Goal: Task Accomplishment & Management: Complete application form

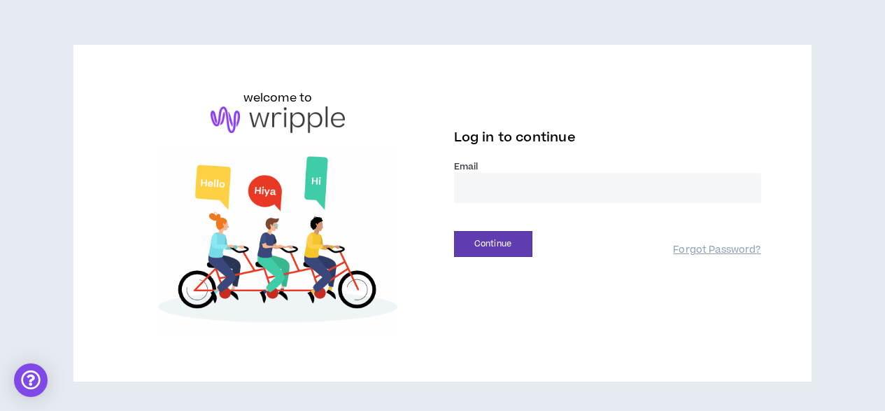
click at [518, 189] on input "email" at bounding box center [607, 188] width 307 height 30
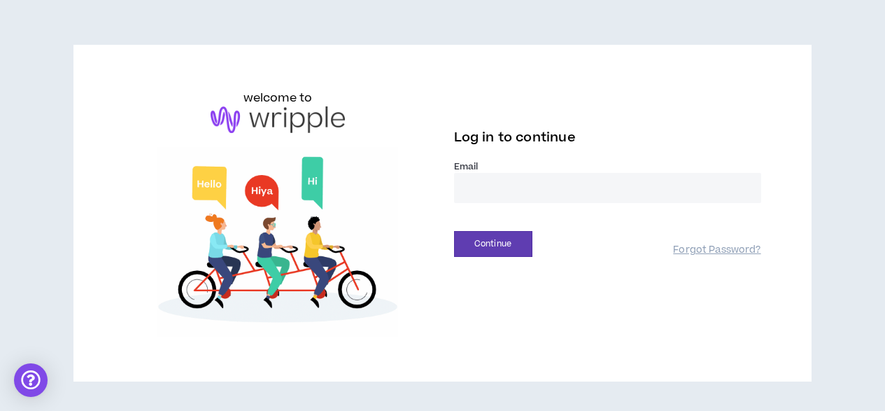
type input "**********"
click at [489, 252] on button "Continue" at bounding box center [493, 244] width 78 height 26
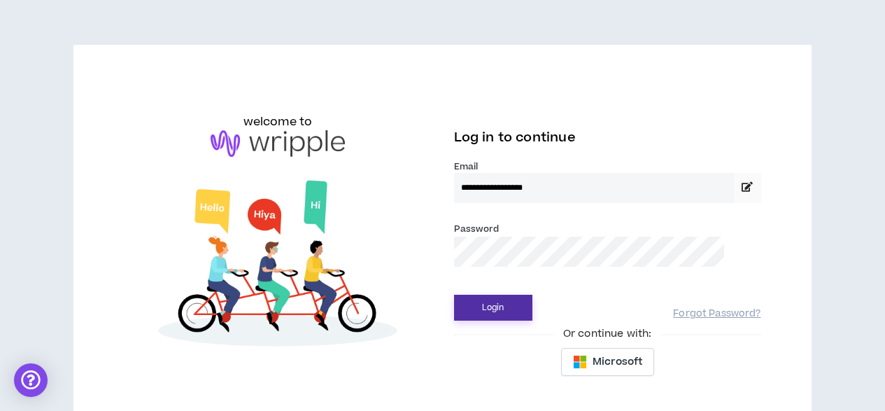
click at [509, 305] on button "Login" at bounding box center [493, 307] width 78 height 26
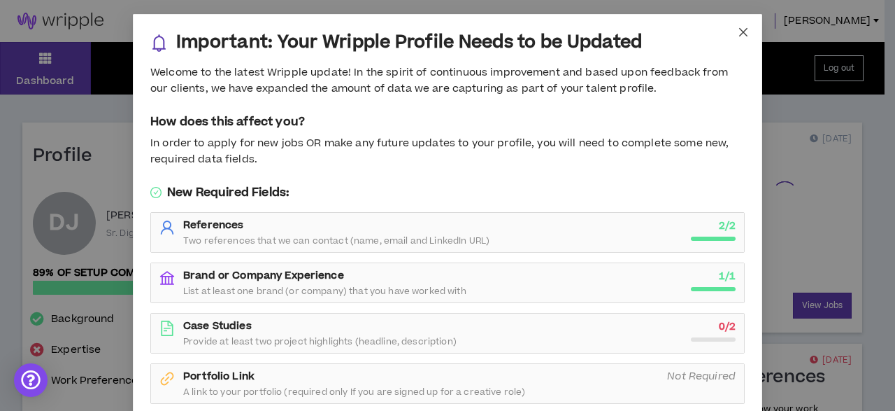
click at [740, 31] on icon "close" at bounding box center [743, 32] width 11 height 11
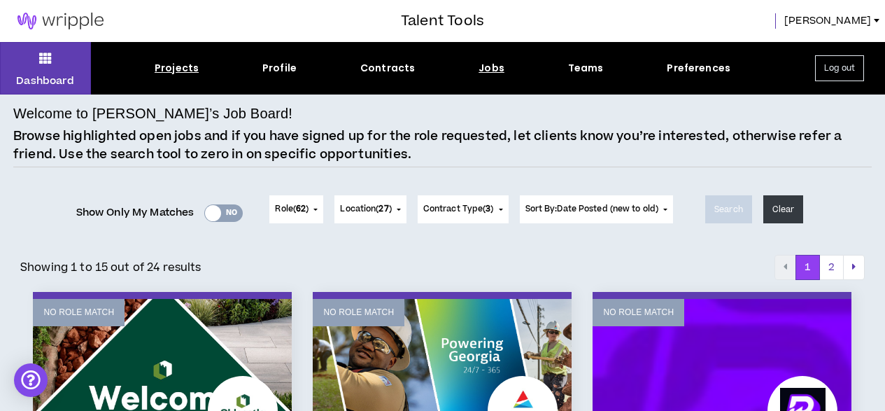
click at [178, 69] on div "Projects" at bounding box center [177, 68] width 44 height 15
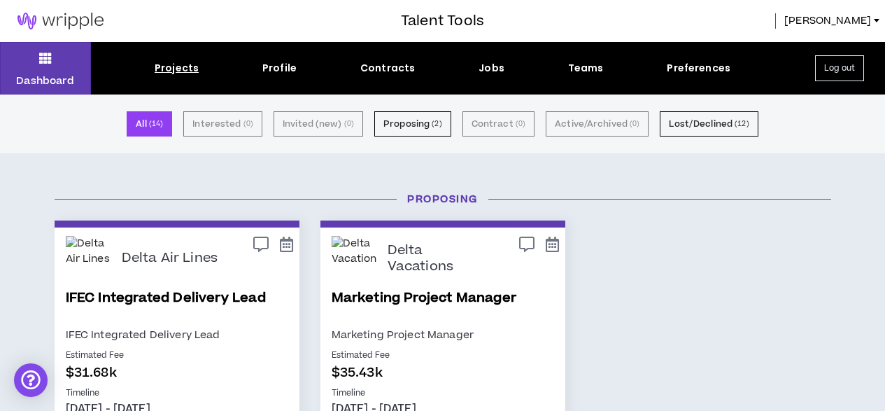
click at [151, 128] on button "All ( 14 )" at bounding box center [149, 123] width 45 height 25
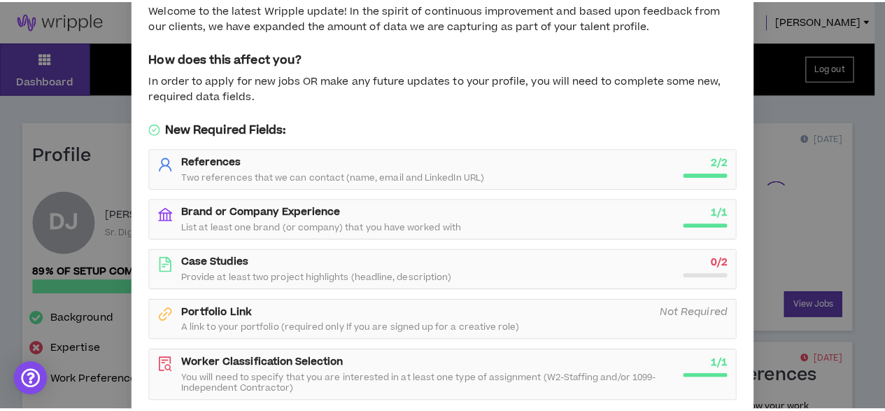
scroll to position [152, 0]
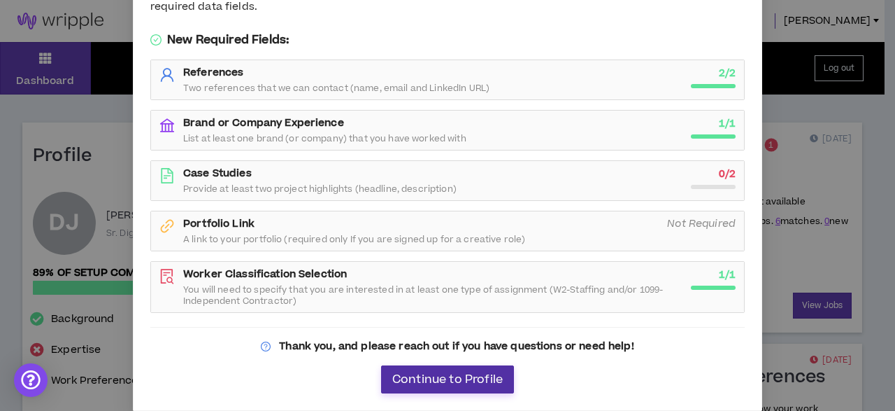
click at [441, 383] on span "Continue to Profile" at bounding box center [447, 379] width 111 height 13
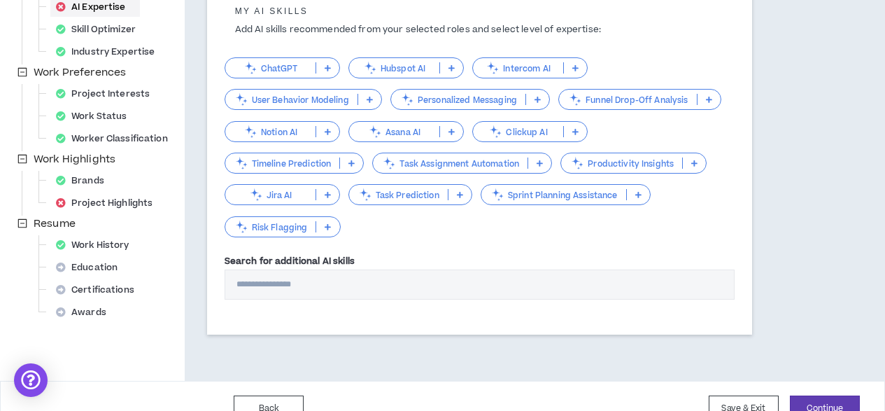
scroll to position [378, 0]
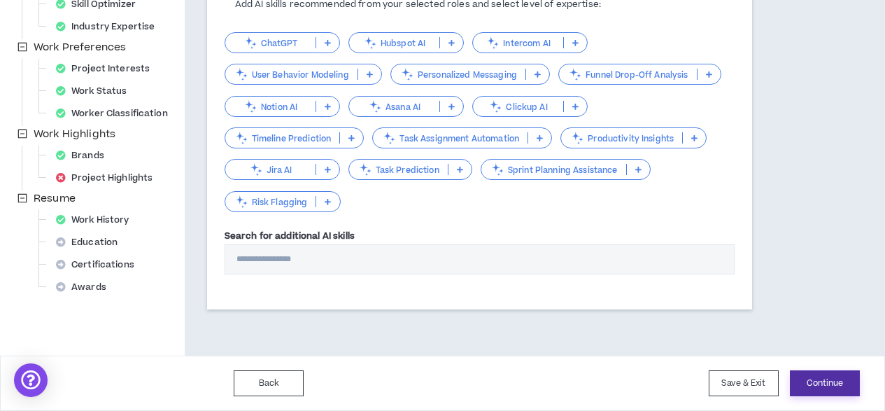
click at [829, 382] on button "Continue" at bounding box center [825, 383] width 70 height 26
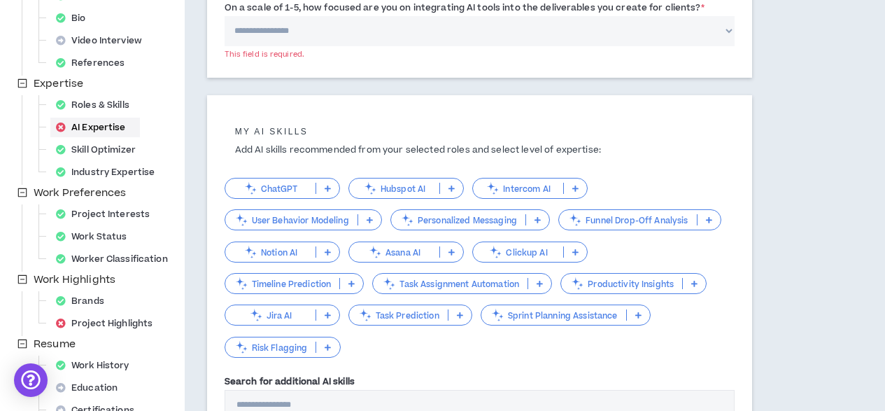
scroll to position [0, 0]
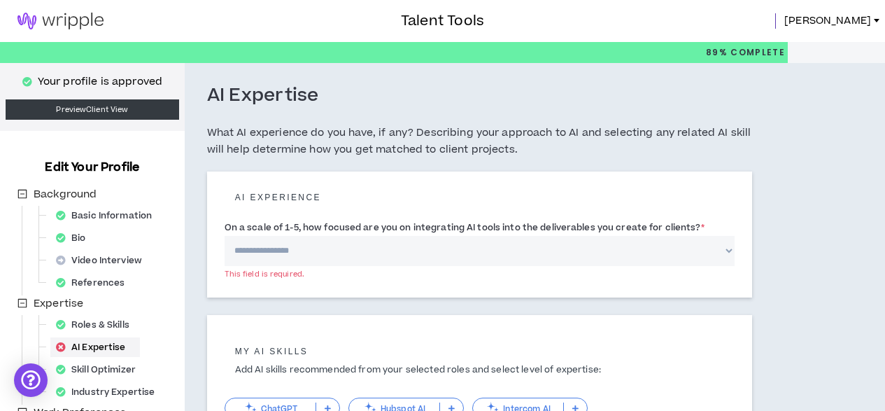
click at [63, 20] on img at bounding box center [60, 21] width 121 height 17
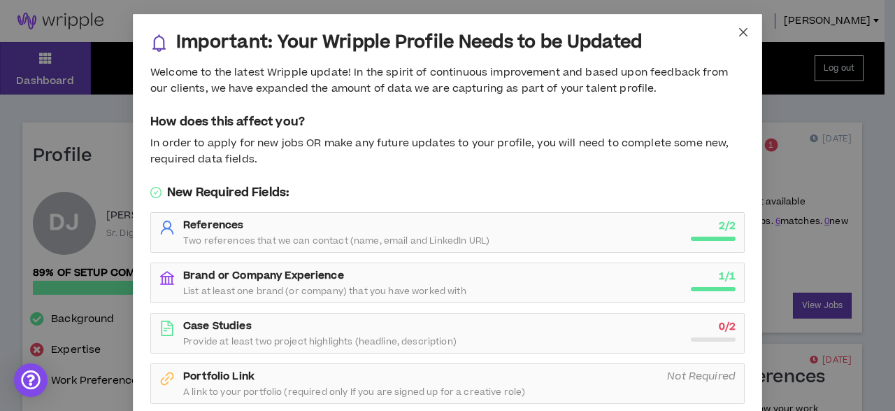
click at [739, 34] on icon "close" at bounding box center [743, 32] width 11 height 11
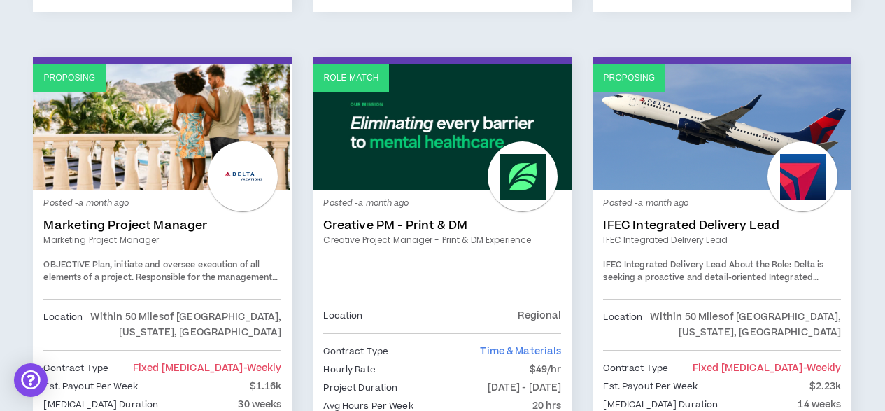
scroll to position [700, 0]
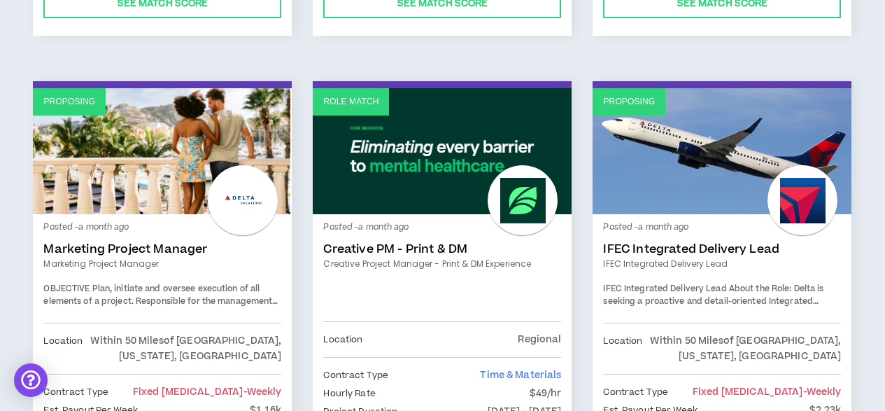
click at [399, 136] on link "Role Match" at bounding box center [442, 151] width 259 height 126
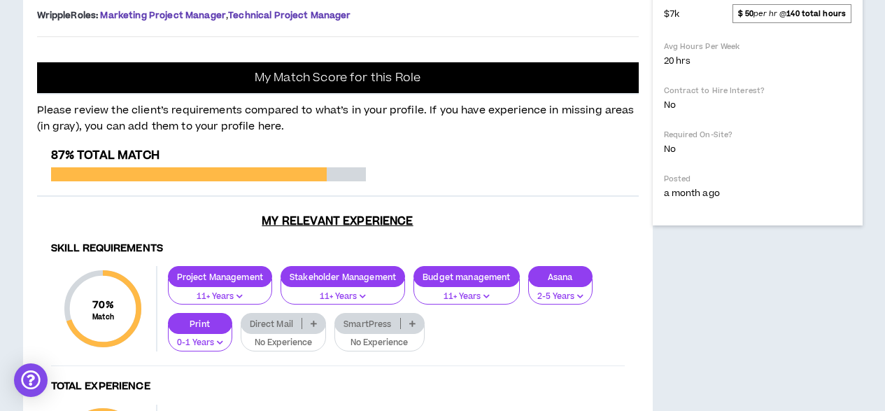
scroll to position [552, 0]
